Goal: Task Accomplishment & Management: Manage account settings

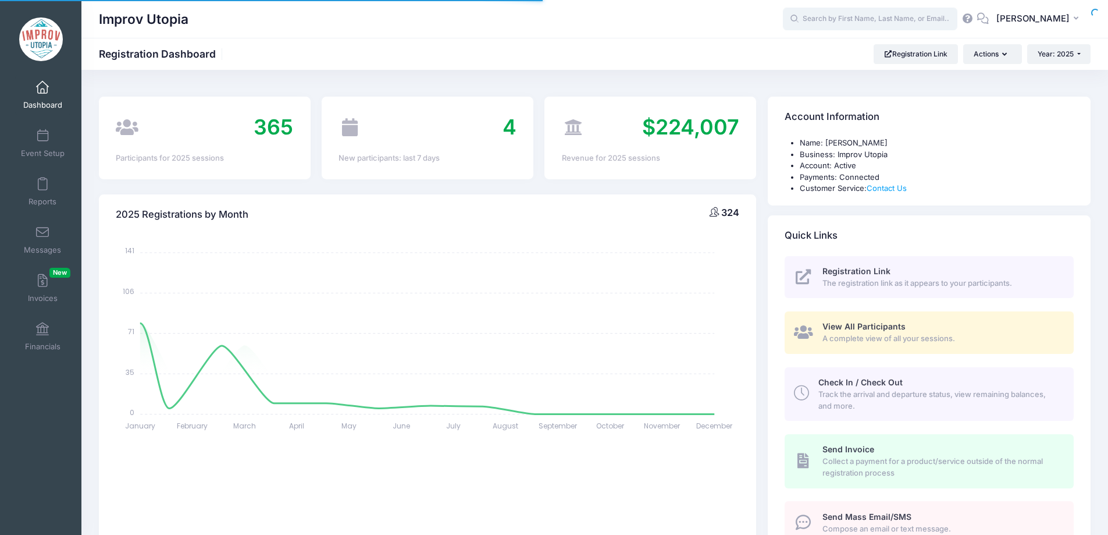
click at [881, 15] on body "Processing Request Please wait... Processing Request Please wait... Processing …" at bounding box center [554, 267] width 1108 height 535
select select
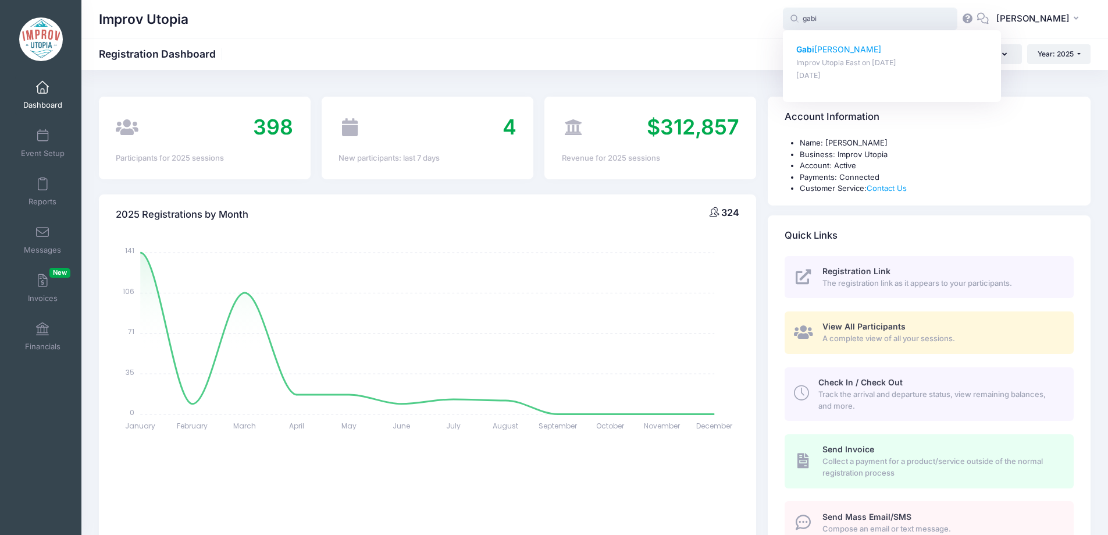
click at [855, 48] on p "Gabi Swain" at bounding box center [893, 50] width 192 height 12
type input "Gabi Swain (Improv Utopia East, Aug-29, 2025)"
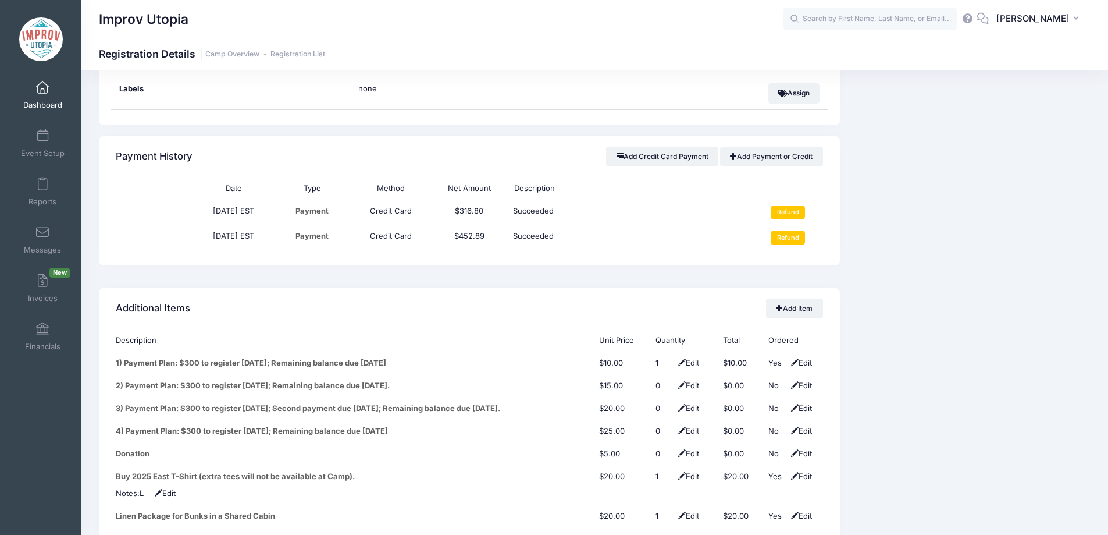
scroll to position [1316, 0]
click at [786, 230] on input "Refund" at bounding box center [788, 237] width 34 height 14
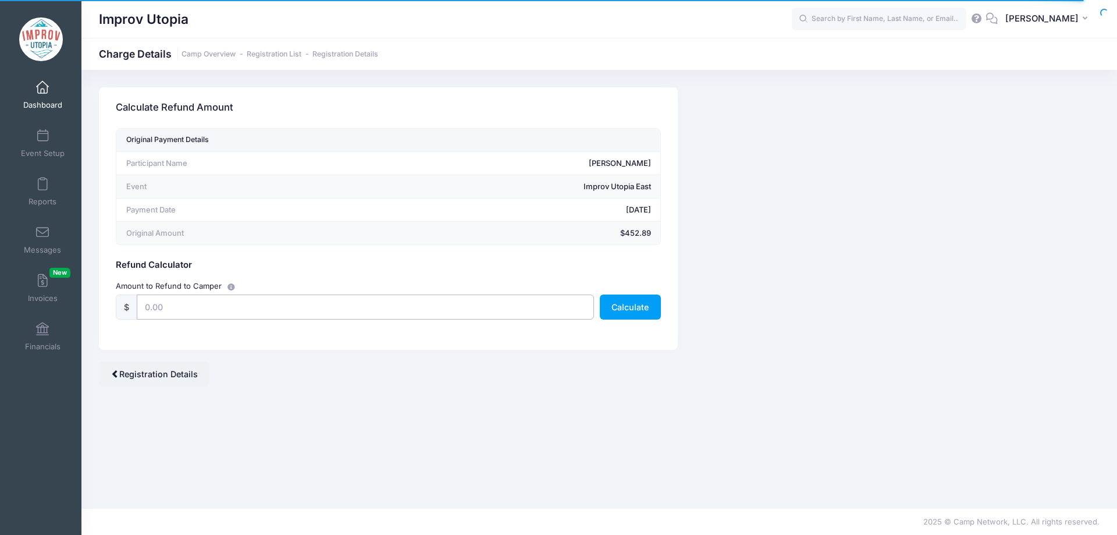
click at [283, 312] on input "text" at bounding box center [365, 306] width 457 height 25
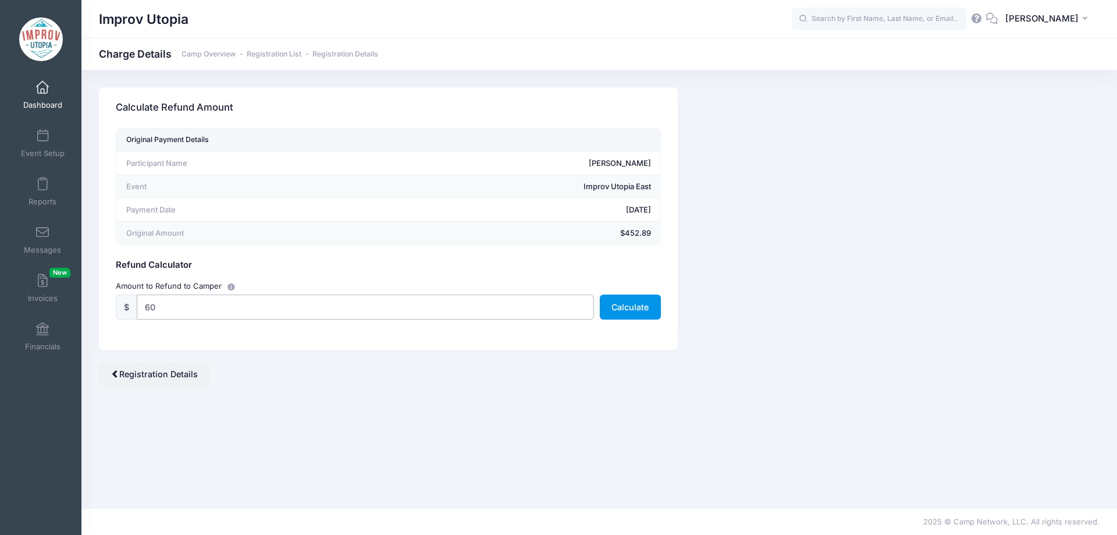
type input "60"
click at [629, 304] on button "Calculate" at bounding box center [630, 306] width 61 height 25
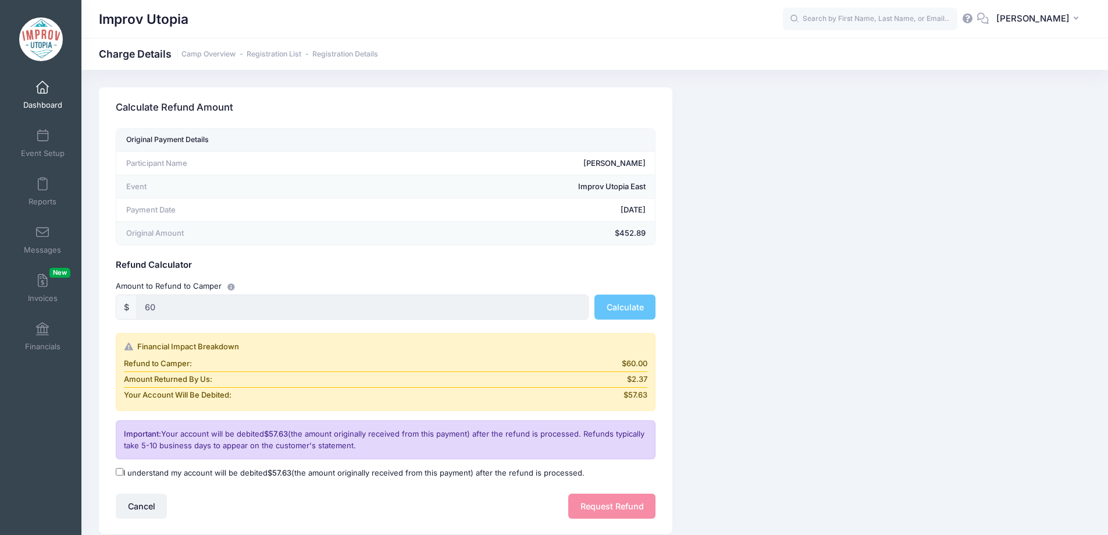
scroll to position [79, 0]
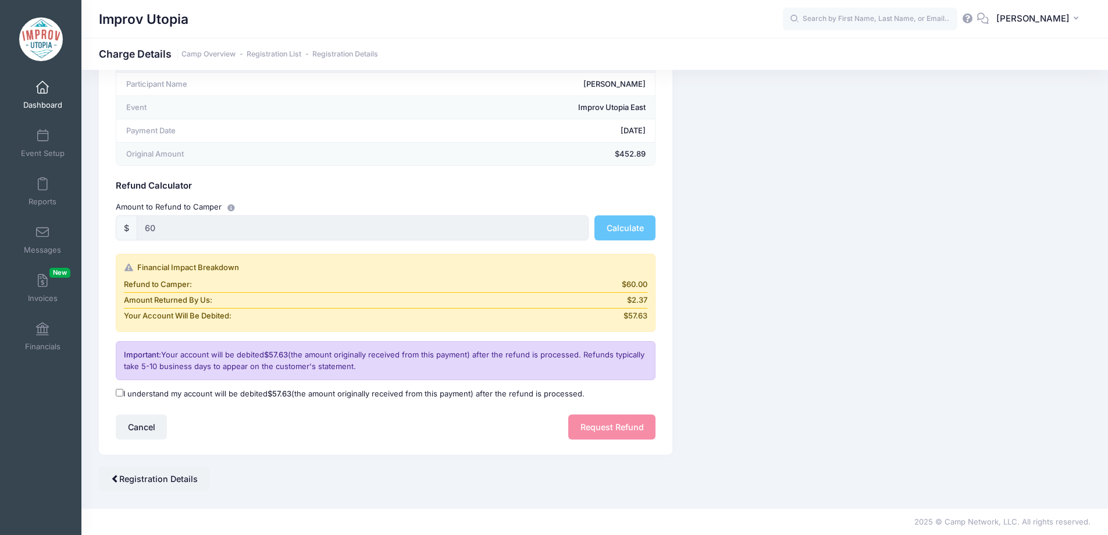
click at [120, 392] on input "I understand my account will be debited $57.63 (the amount originally received …" at bounding box center [120, 393] width 8 height 8
checkbox input "true"
click at [602, 421] on button "Request Refund" at bounding box center [611, 426] width 87 height 25
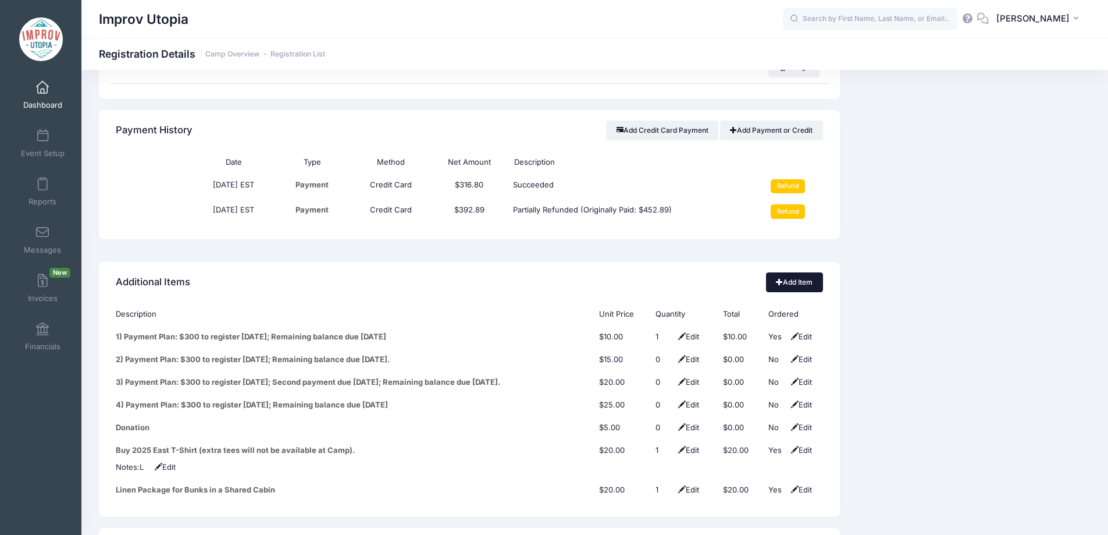
scroll to position [1322, 0]
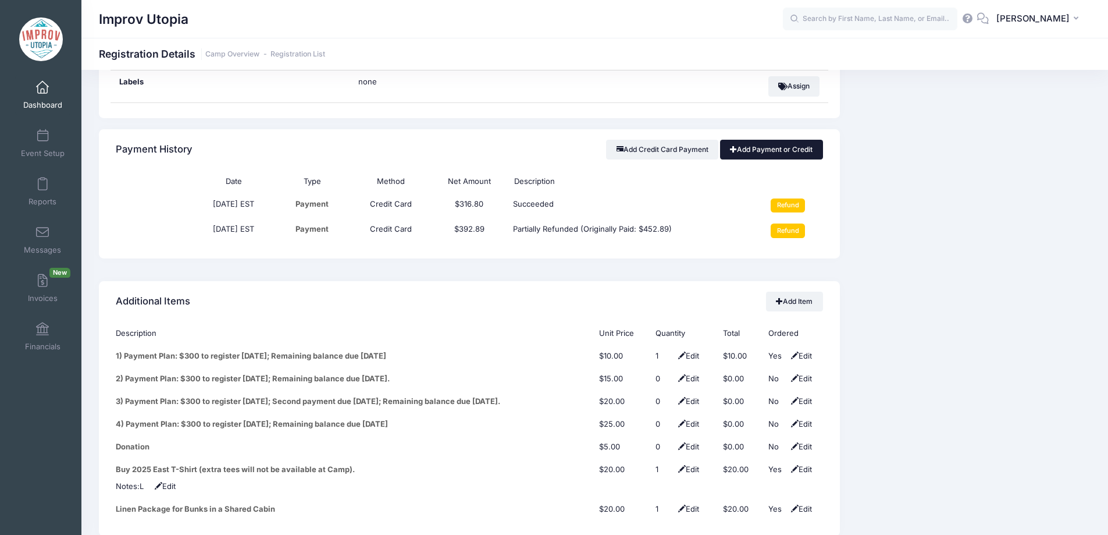
click at [776, 144] on link "Add Payment or Credit" at bounding box center [771, 150] width 103 height 20
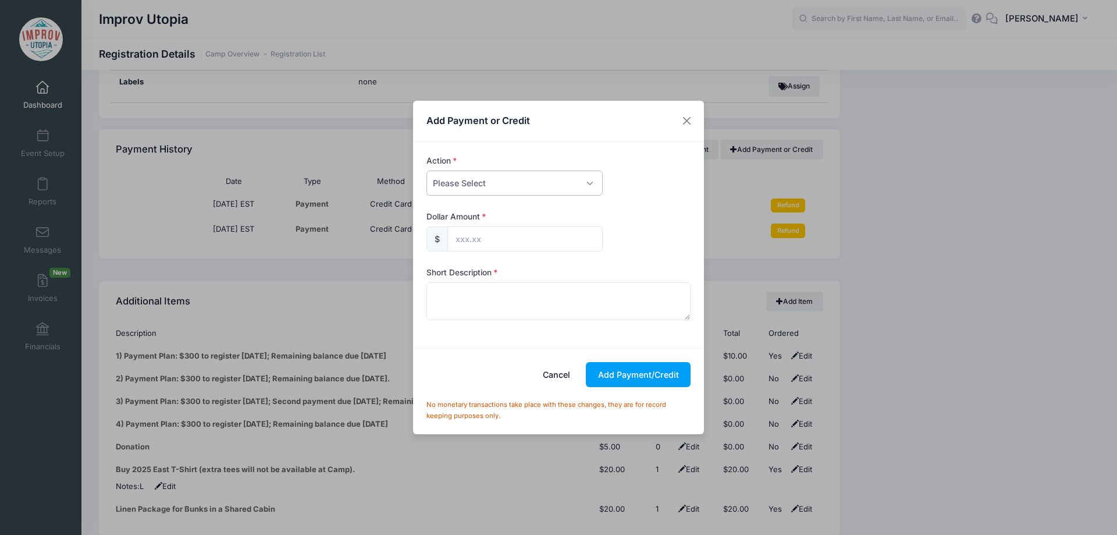
click at [536, 192] on select "Please Select Payment Credit Refund (Offline)" at bounding box center [515, 182] width 176 height 25
select select "credit"
click at [427, 170] on select "Please Select Payment Credit Refund (Offline)" at bounding box center [515, 182] width 176 height 25
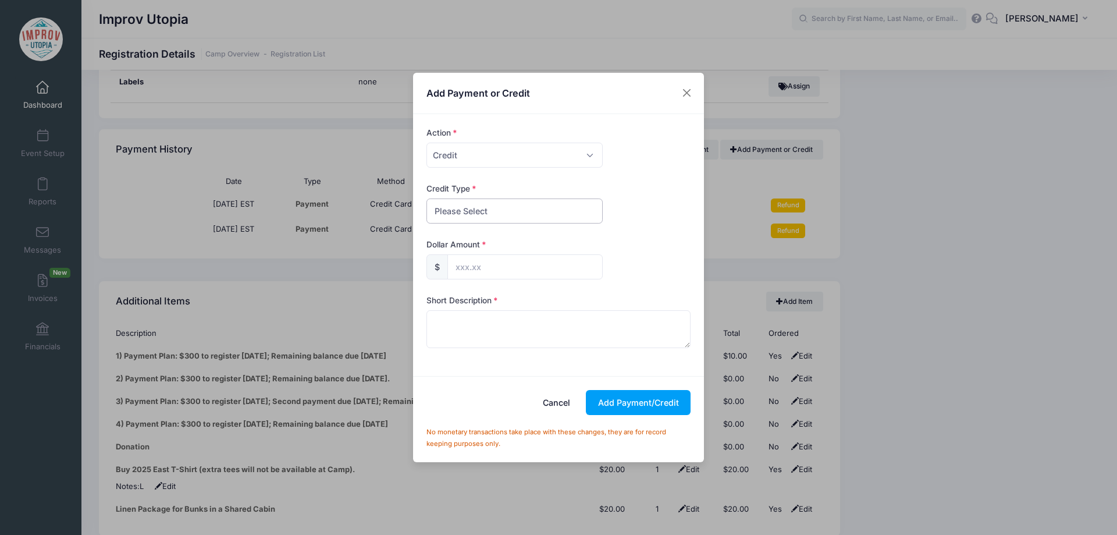
click at [474, 211] on select "Please Select Discount Scholarship Other" at bounding box center [515, 210] width 176 height 25
select select "discount"
click at [427, 198] on select "Please Select Discount Scholarship Other" at bounding box center [515, 210] width 176 height 25
click at [487, 269] on input "text" at bounding box center [524, 266] width 155 height 25
type input "60.00"
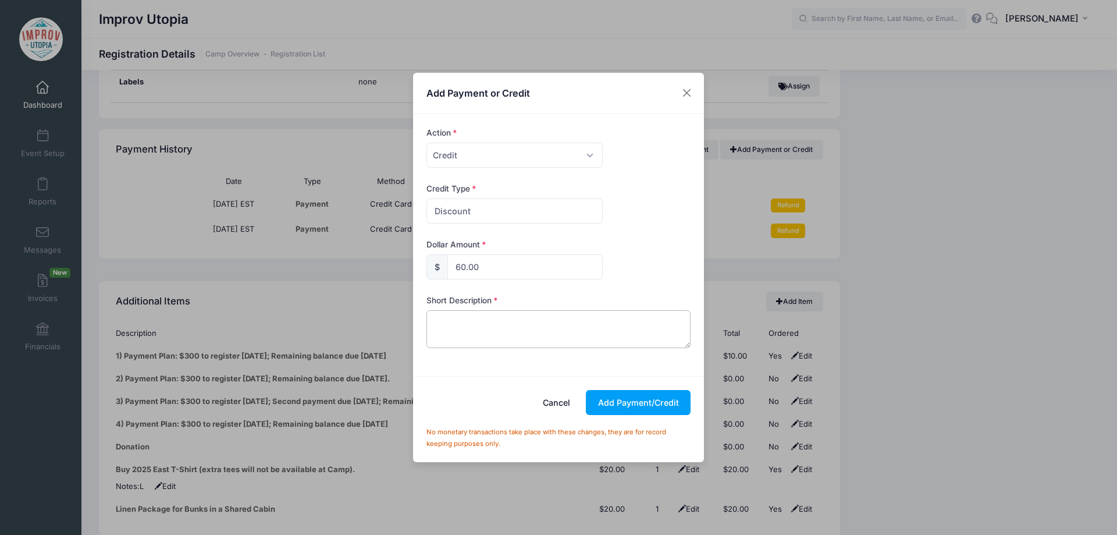
click at [486, 329] on textarea at bounding box center [559, 328] width 265 height 37
type textarea "STAFF25 - Counselor at [GEOGRAPHIC_DATA] 2025"
click at [644, 408] on button "Add Payment/Credit" at bounding box center [638, 402] width 105 height 25
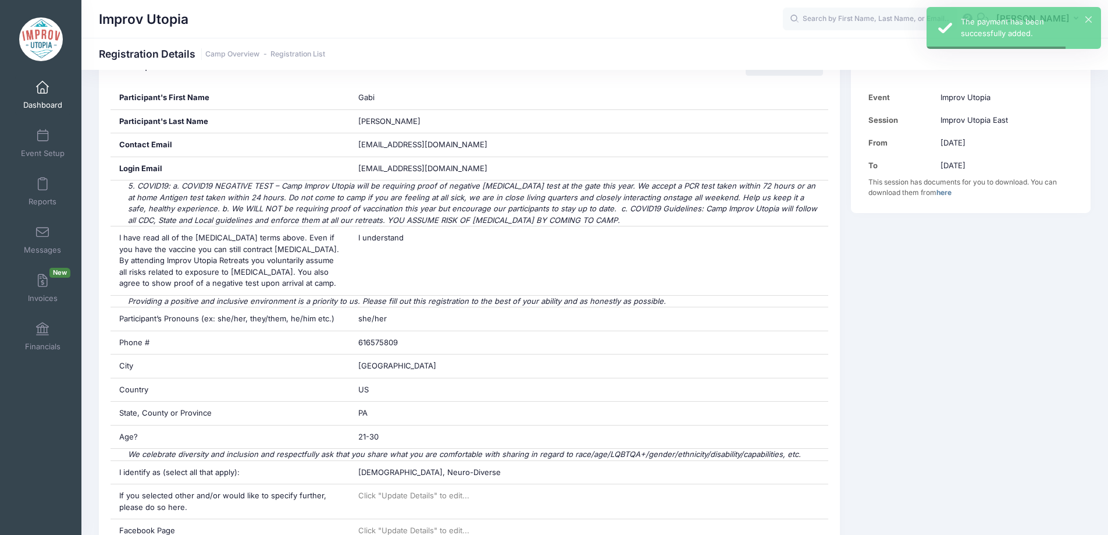
scroll to position [0, 0]
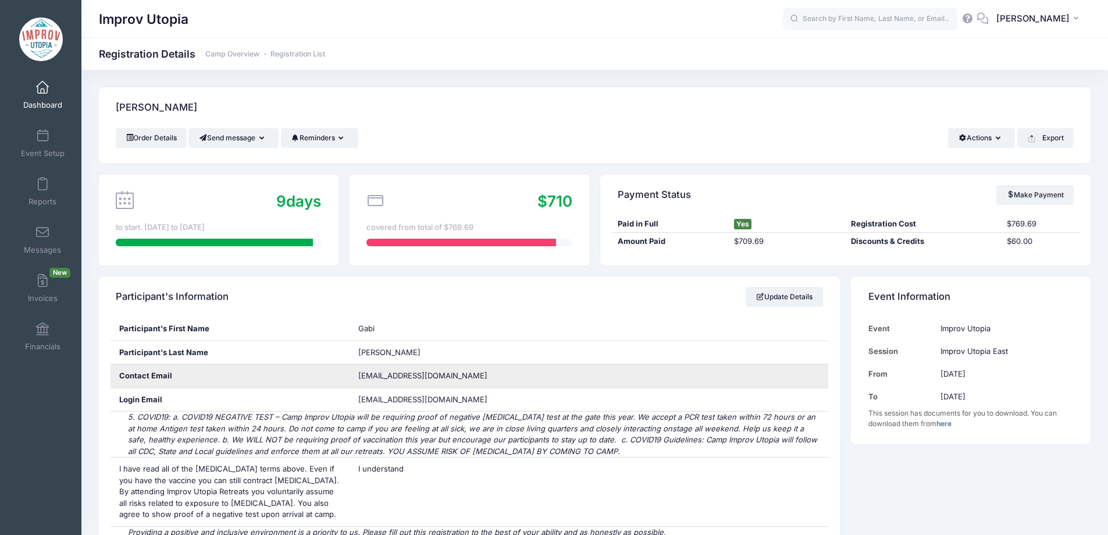
click at [423, 383] on div "[EMAIL_ADDRESS][DOMAIN_NAME]" at bounding box center [589, 375] width 479 height 23
copy div "[EMAIL_ADDRESS][DOMAIN_NAME]"
